Goal: Transaction & Acquisition: Purchase product/service

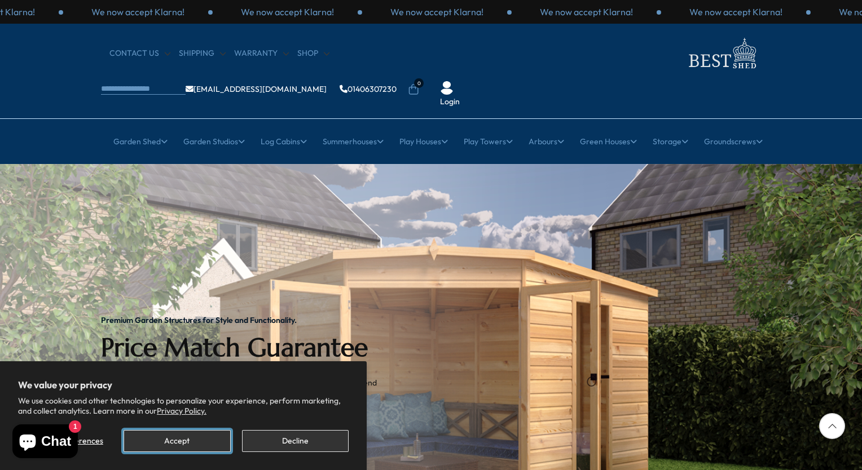
click at [183, 443] on button "Accept" at bounding box center [177, 441] width 107 height 22
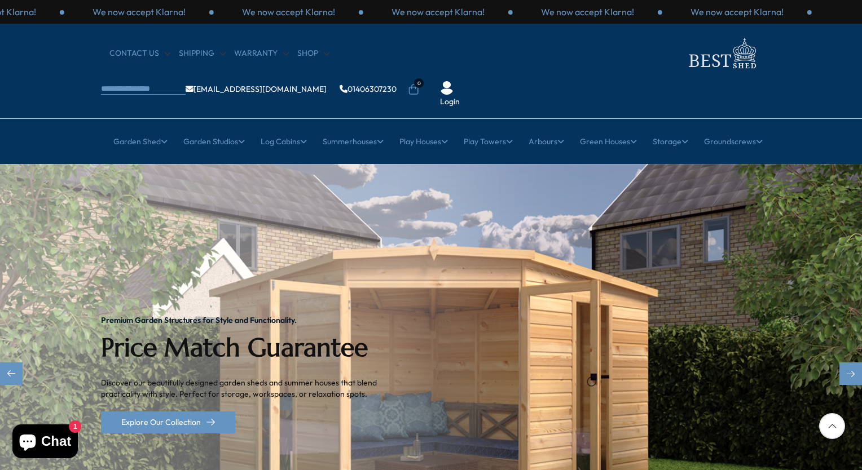
click at [210, 434] on div "Premium Garden Structures for Style and Functionality. Price Match Guarantee Di…" at bounding box center [247, 374] width 293 height 421
click at [168, 412] on link "Explore Our Collection" at bounding box center [168, 423] width 134 height 22
